Goal: Task Accomplishment & Management: Use online tool/utility

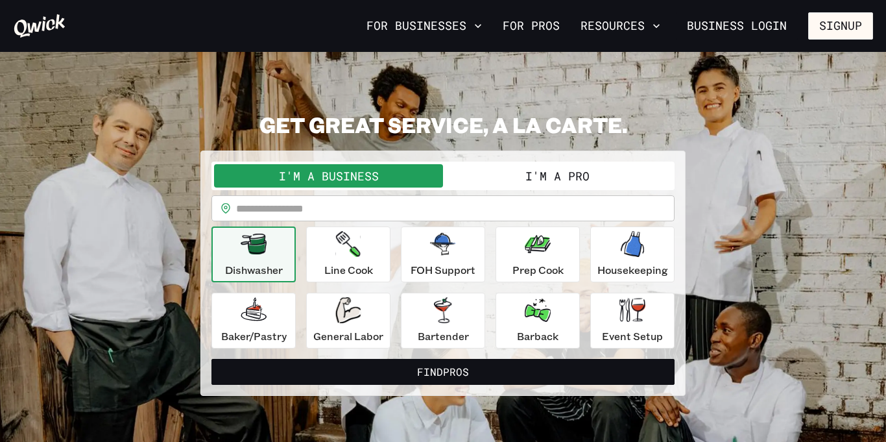
scroll to position [6, 0]
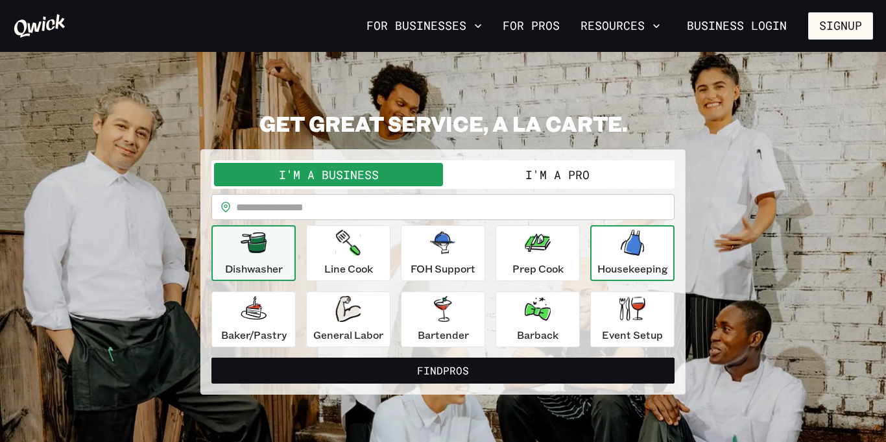
click at [628, 250] on icon "button" at bounding box center [632, 243] width 23 height 26
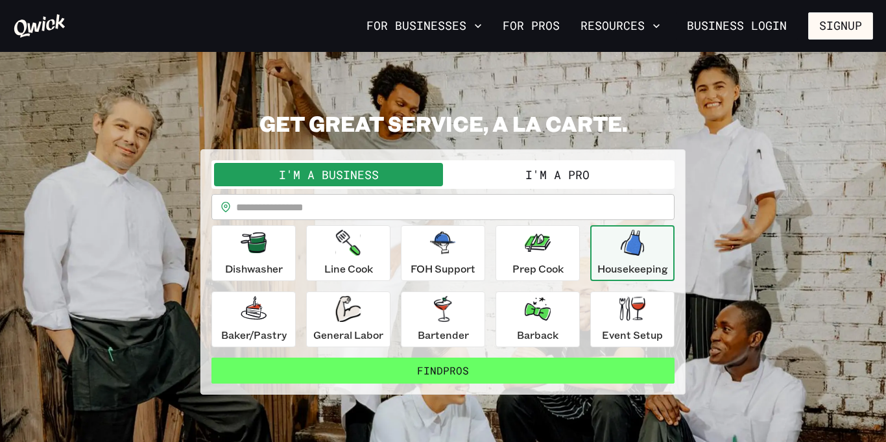
click at [397, 375] on button "Find Pros" at bounding box center [442, 370] width 463 height 26
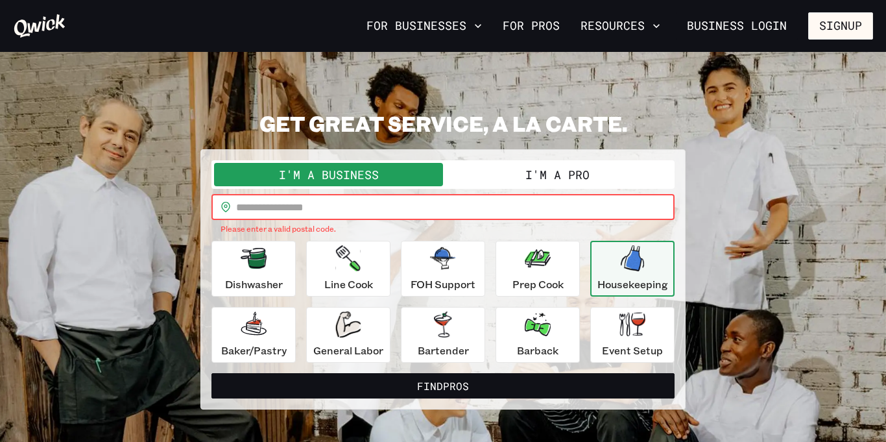
click at [281, 196] on input "text" at bounding box center [455, 207] width 438 height 26
type input "*****"
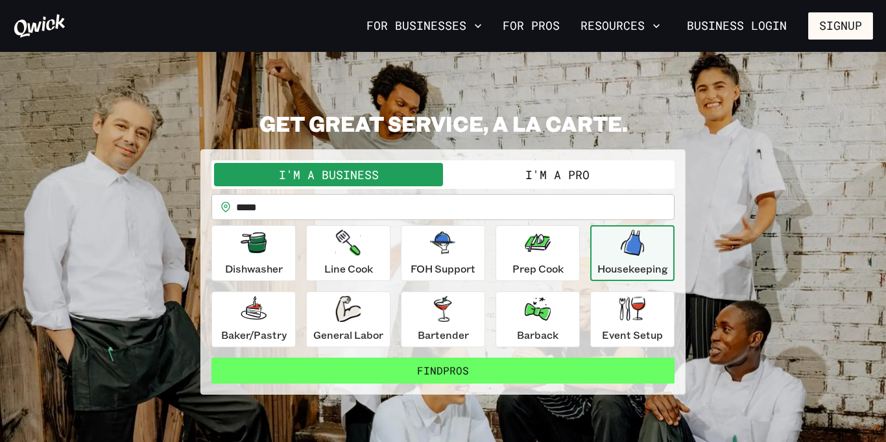
click at [412, 374] on button "Find Pros" at bounding box center [442, 370] width 463 height 26
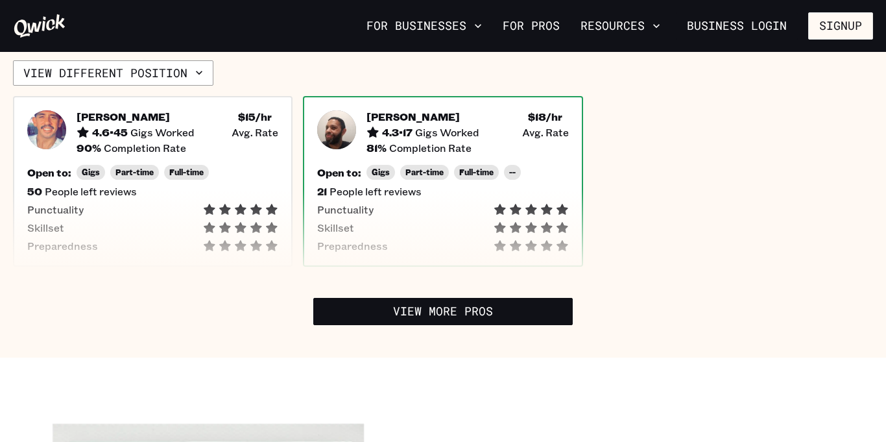
scroll to position [383, 0]
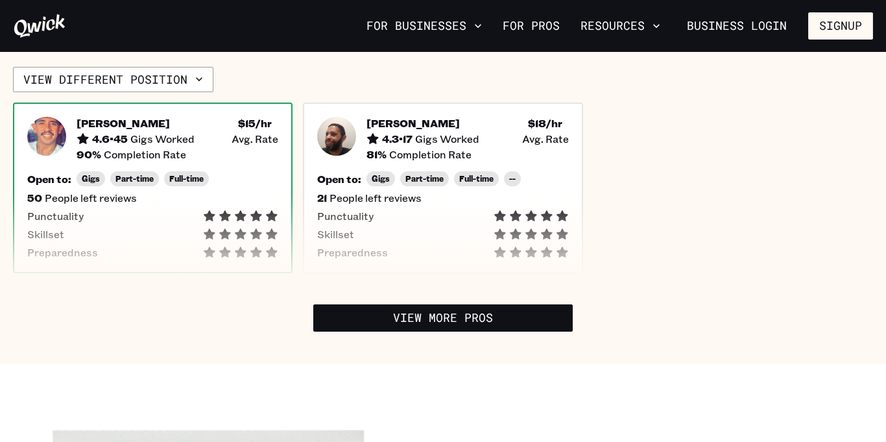
click at [98, 191] on span "People left reviews" at bounding box center [91, 197] width 92 height 13
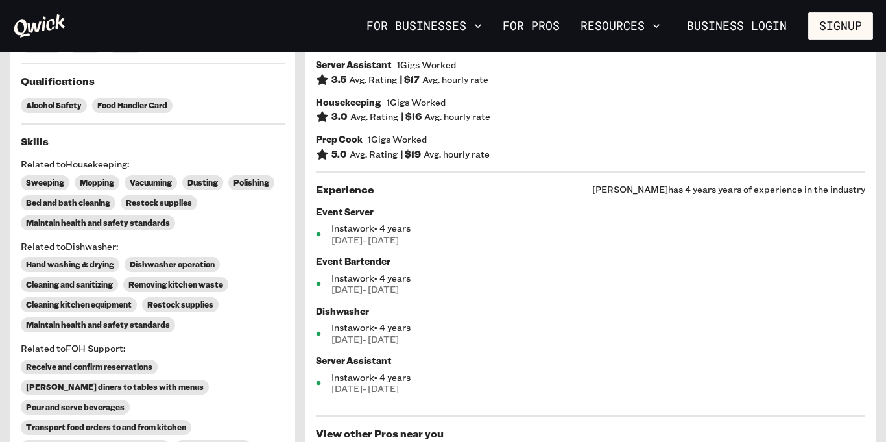
scroll to position [381, 0]
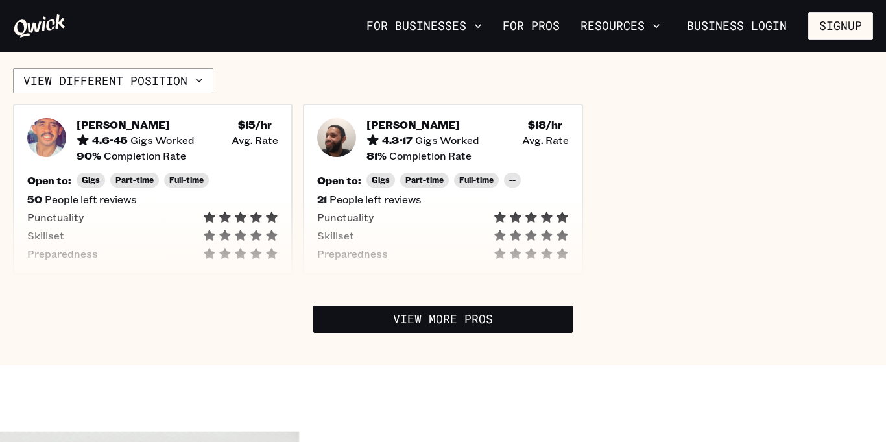
scroll to position [383, 0]
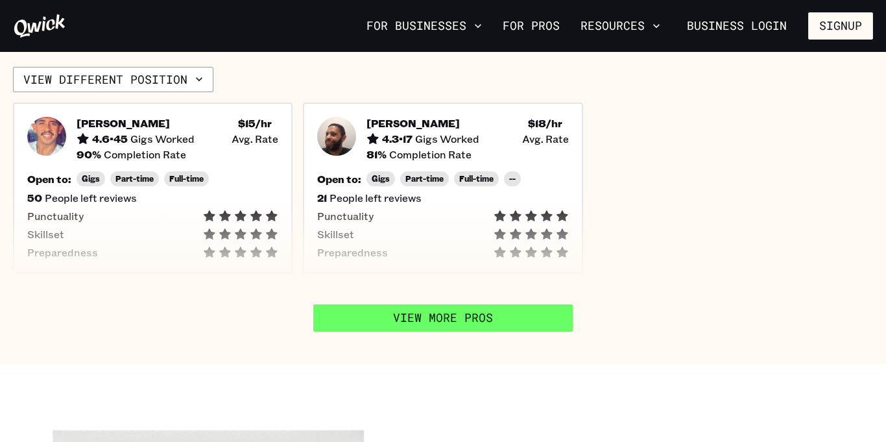
click at [499, 304] on link "View More Pros" at bounding box center [442, 317] width 259 height 27
